Goal: Information Seeking & Learning: Learn about a topic

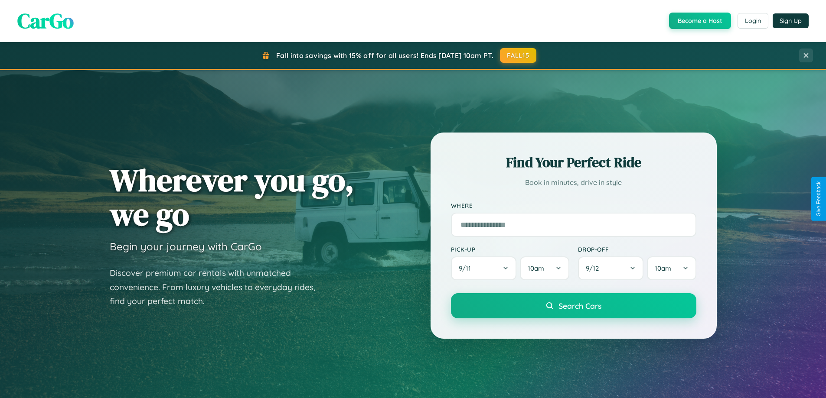
scroll to position [374, 0]
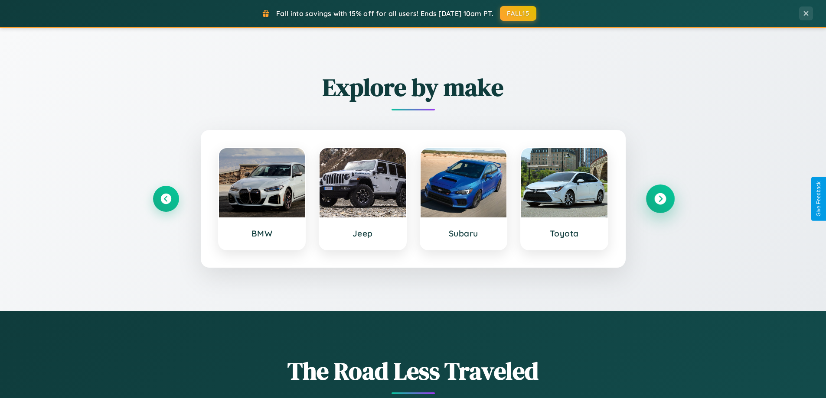
click at [660, 199] on icon at bounding box center [660, 199] width 12 height 12
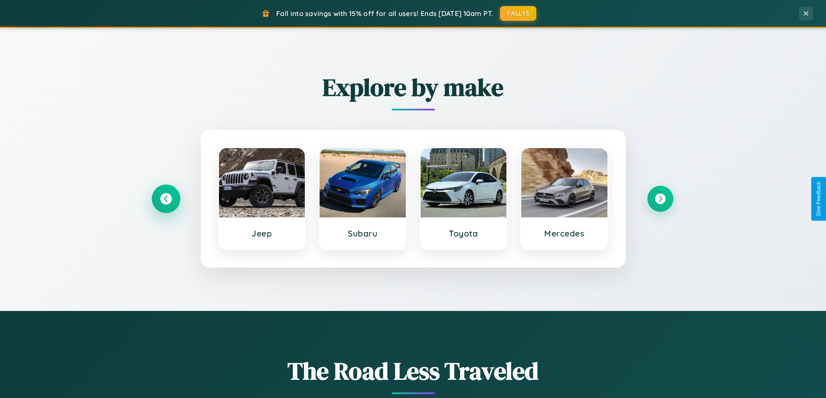
click at [166, 199] on icon at bounding box center [166, 199] width 12 height 12
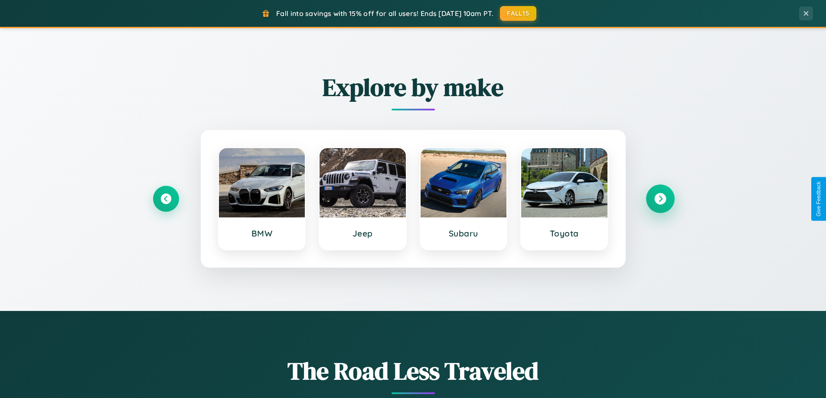
click at [660, 199] on icon at bounding box center [660, 199] width 12 height 12
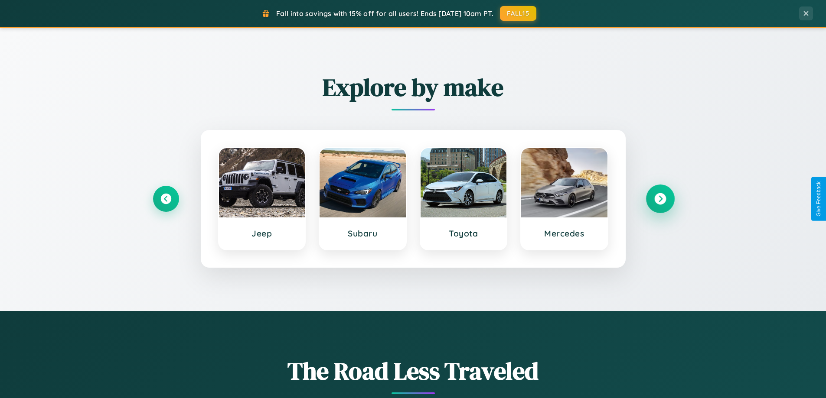
click at [660, 199] on icon at bounding box center [660, 199] width 12 height 12
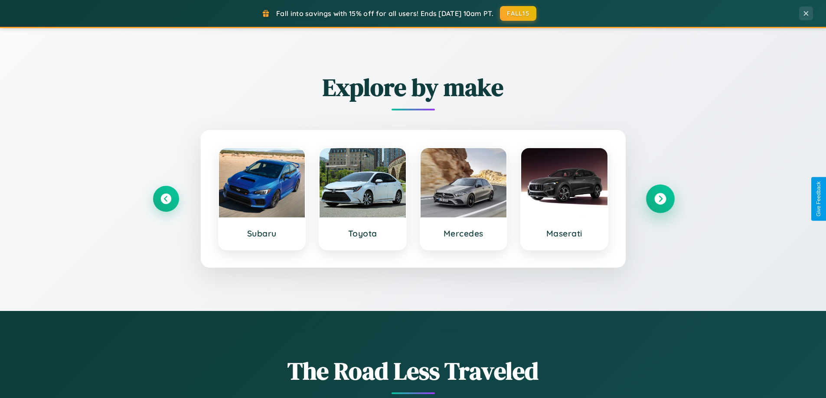
click at [660, 199] on icon at bounding box center [660, 199] width 12 height 12
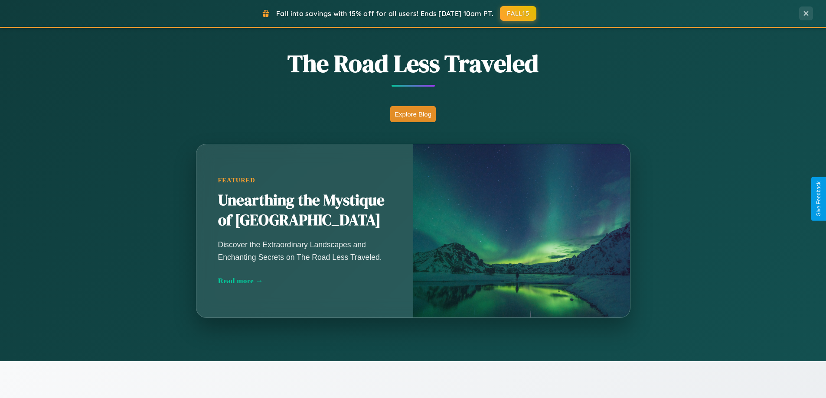
scroll to position [1393, 0]
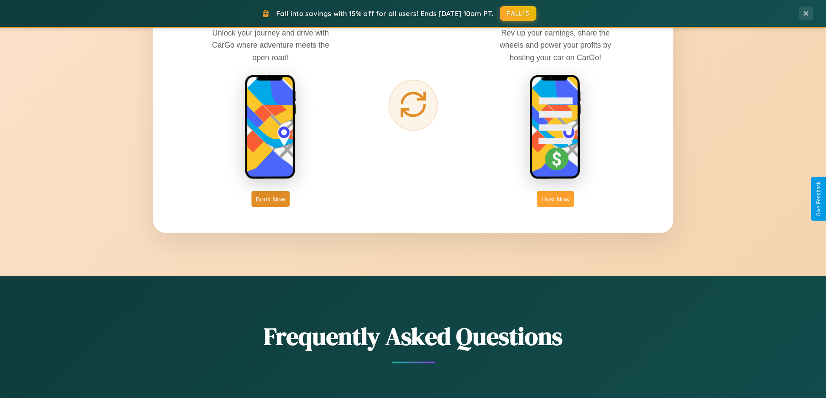
click at [555, 199] on button "Host Now" at bounding box center [555, 199] width 37 height 16
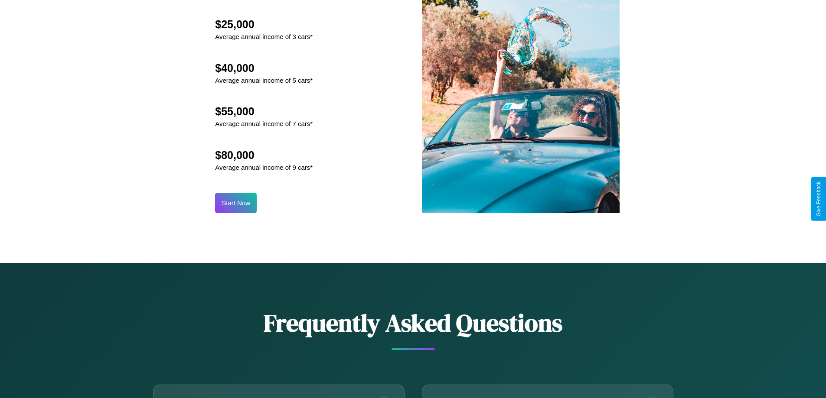
scroll to position [1172, 0]
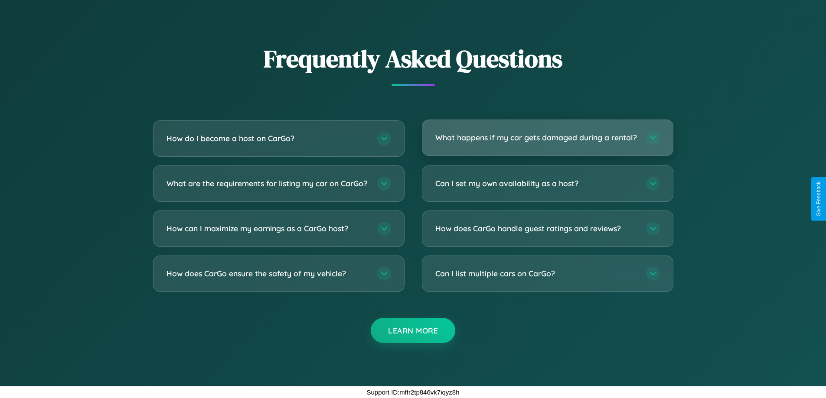
click at [547, 134] on h3 "What happens if my car gets damaged during a rental?" at bounding box center [536, 137] width 202 height 11
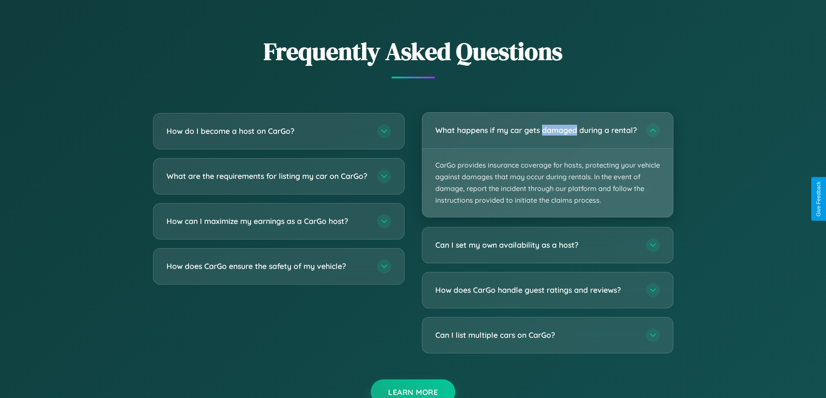
click at [547, 169] on p "CarGo provides insurance coverage for hosts, protecting your vehicle against da…" at bounding box center [547, 183] width 251 height 69
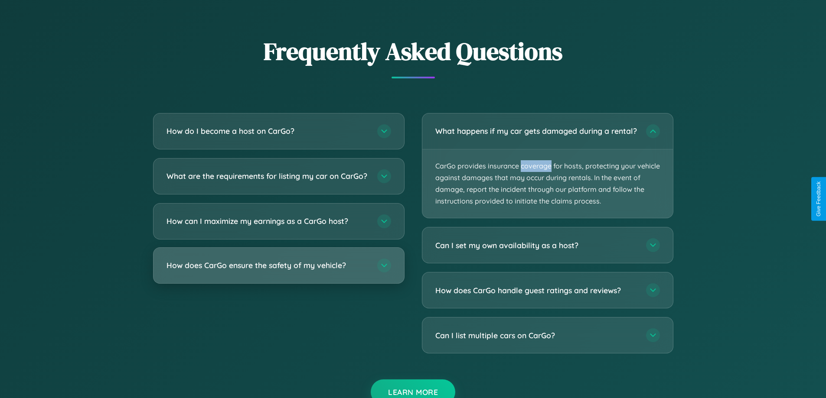
click at [278, 271] on h3 "How does CarGo ensure the safety of my vehicle?" at bounding box center [267, 265] width 202 height 11
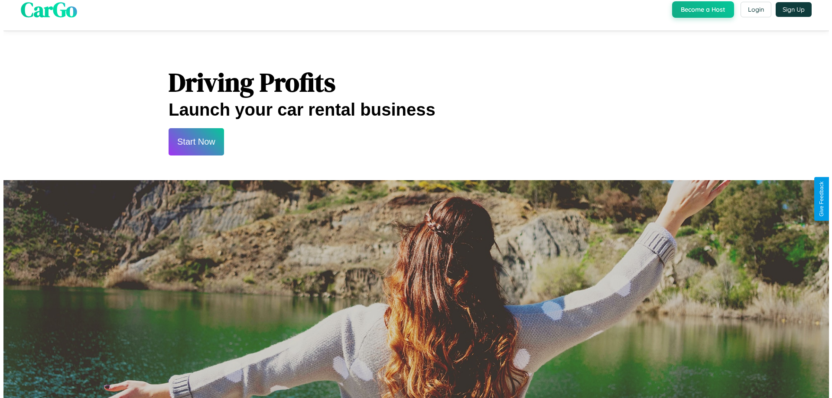
scroll to position [0, 0]
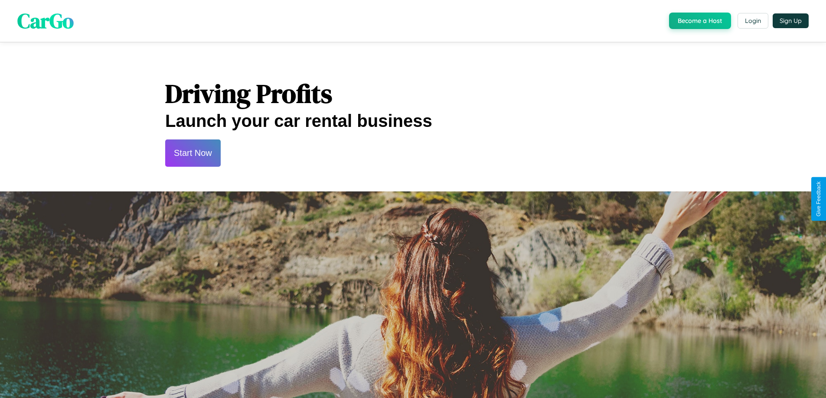
click at [192, 153] on button "Start Now" at bounding box center [192, 153] width 55 height 27
